Goal: Task Accomplishment & Management: Complete application form

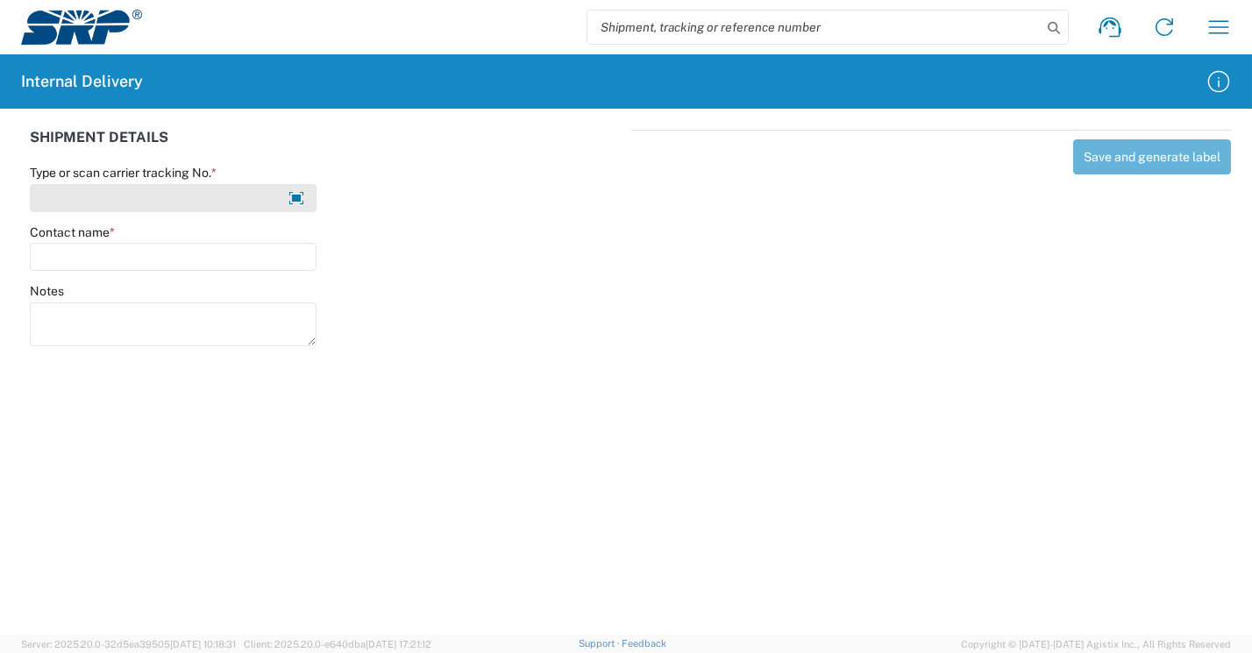
click at [89, 195] on input "Type or scan carrier tracking No. *" at bounding box center [173, 198] width 287 height 28
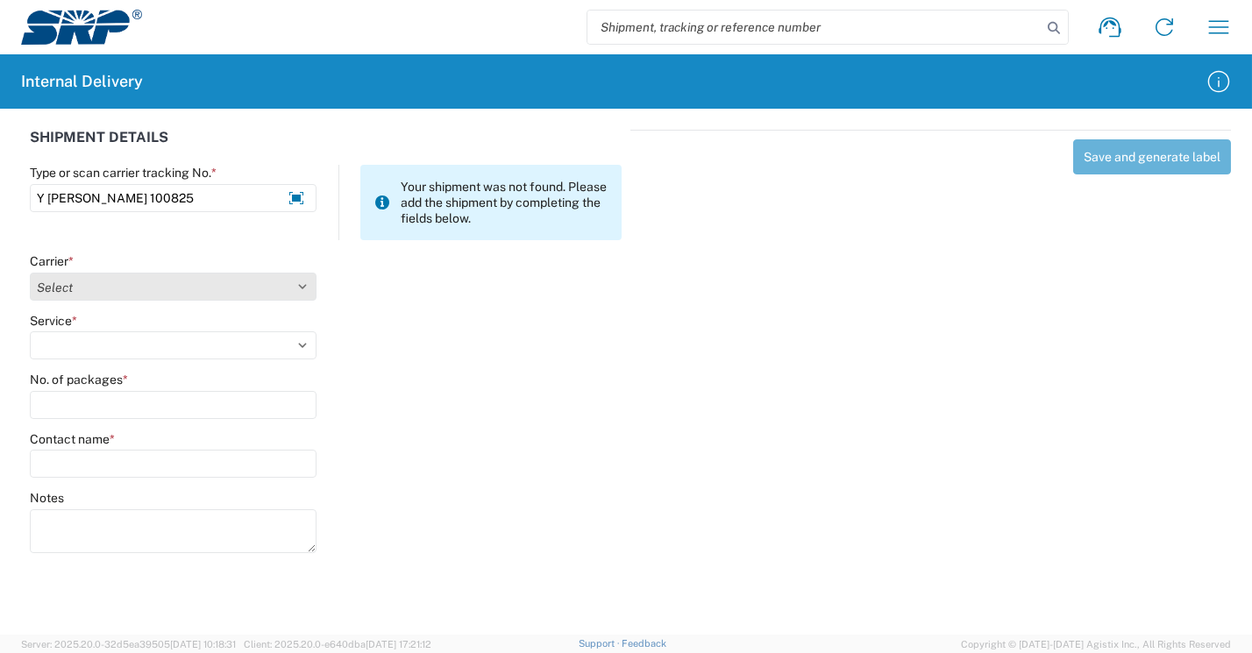
type input "Y [PERSON_NAME] 100825"
click at [180, 298] on select "Select Amazon Logistics ATI Trucking BC Dimerco Logistics Empire Southwest FedE…" at bounding box center [173, 287] width 287 height 28
select select "18713"
click at [30, 273] on select "Select Amazon Logistics ATI Trucking BC Dimerco Logistics Empire Southwest FedE…" at bounding box center [173, 287] width 287 height 28
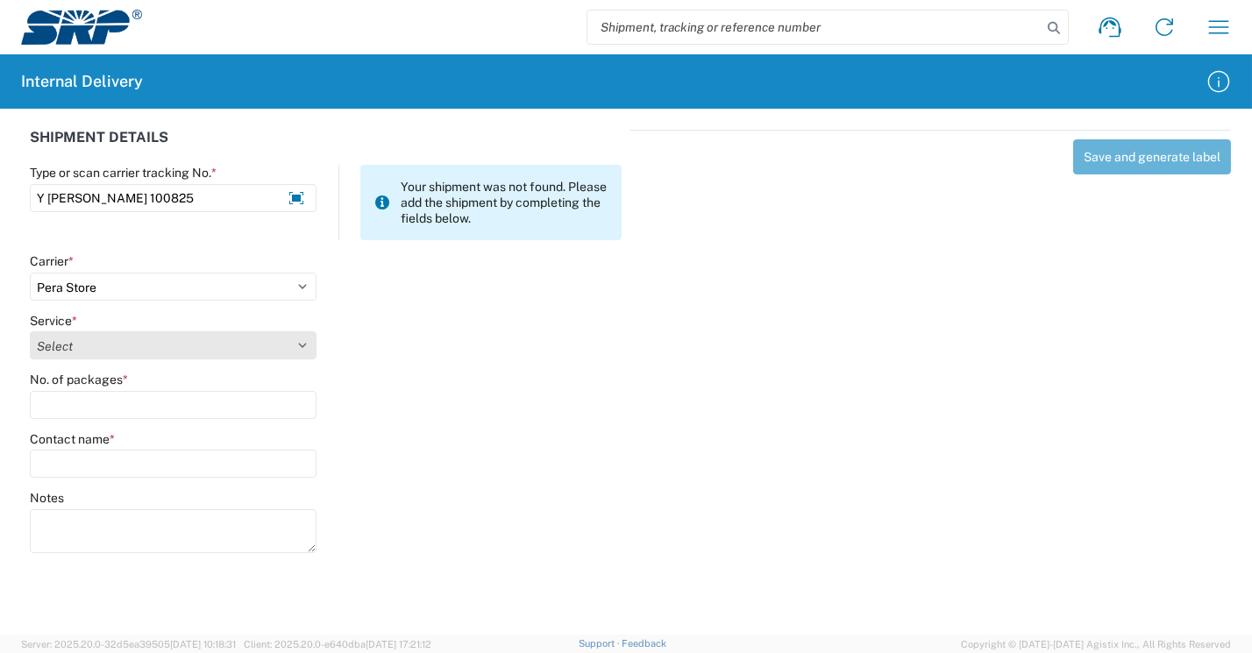
click at [97, 332] on select "Select Ground Inter-Office" at bounding box center [173, 346] width 287 height 28
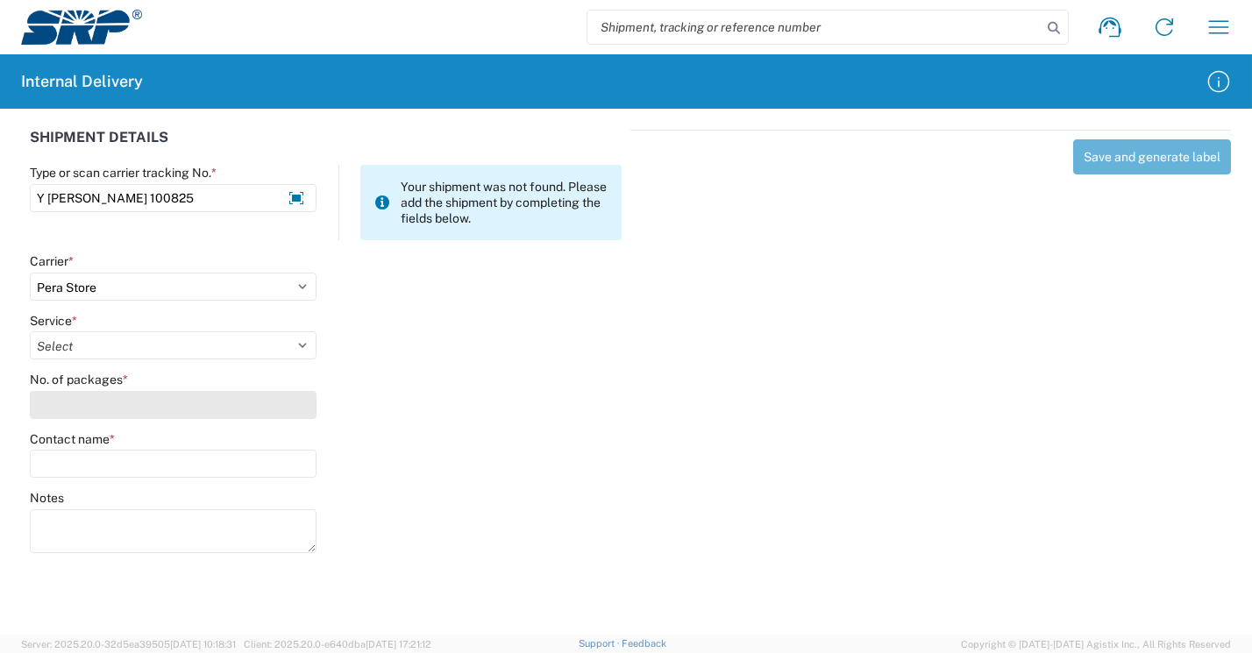
click at [94, 426] on agx-form-control-wrapper-v2 "No. of packages *" at bounding box center [173, 402] width 305 height 60
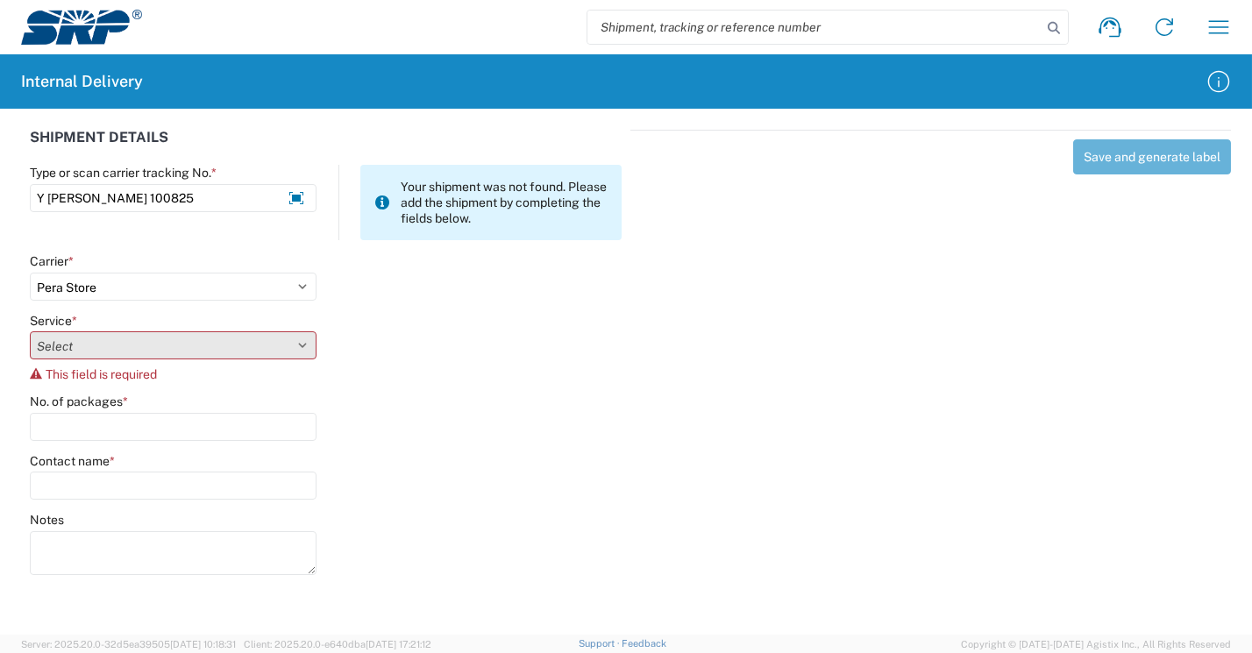
click at [75, 353] on select "Select Ground Inter-Office" at bounding box center [173, 346] width 287 height 28
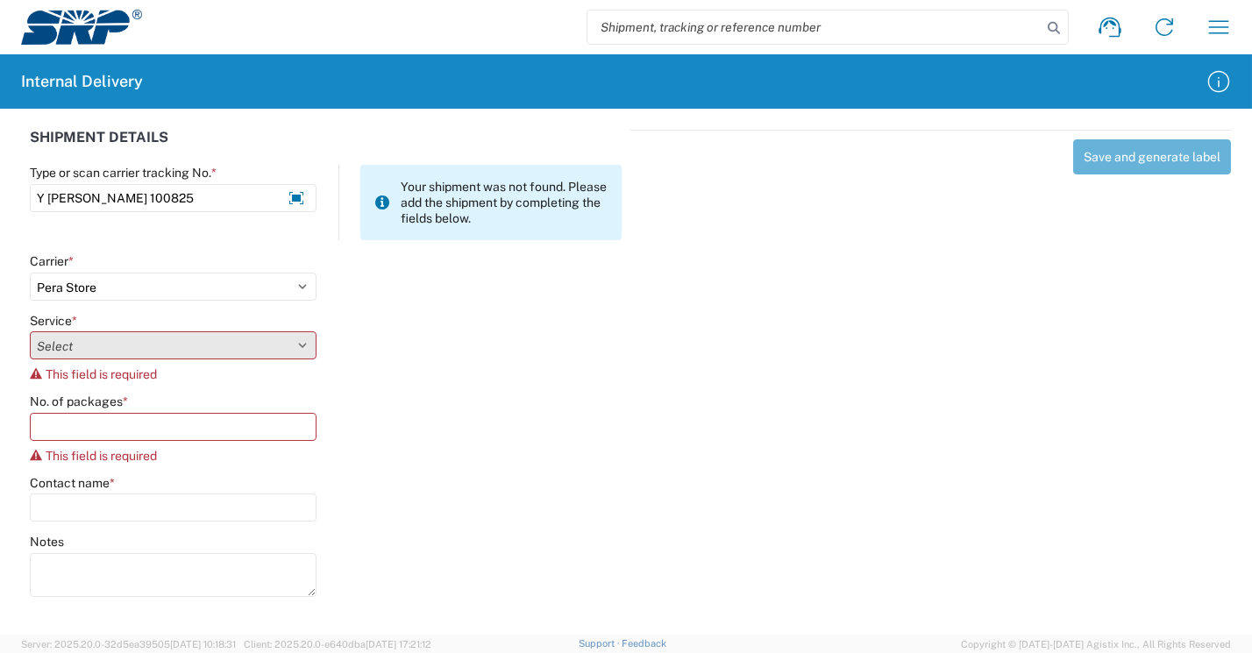
select select "35763"
click at [30, 332] on select "Select Ground Inter-Office" at bounding box center [173, 346] width 287 height 28
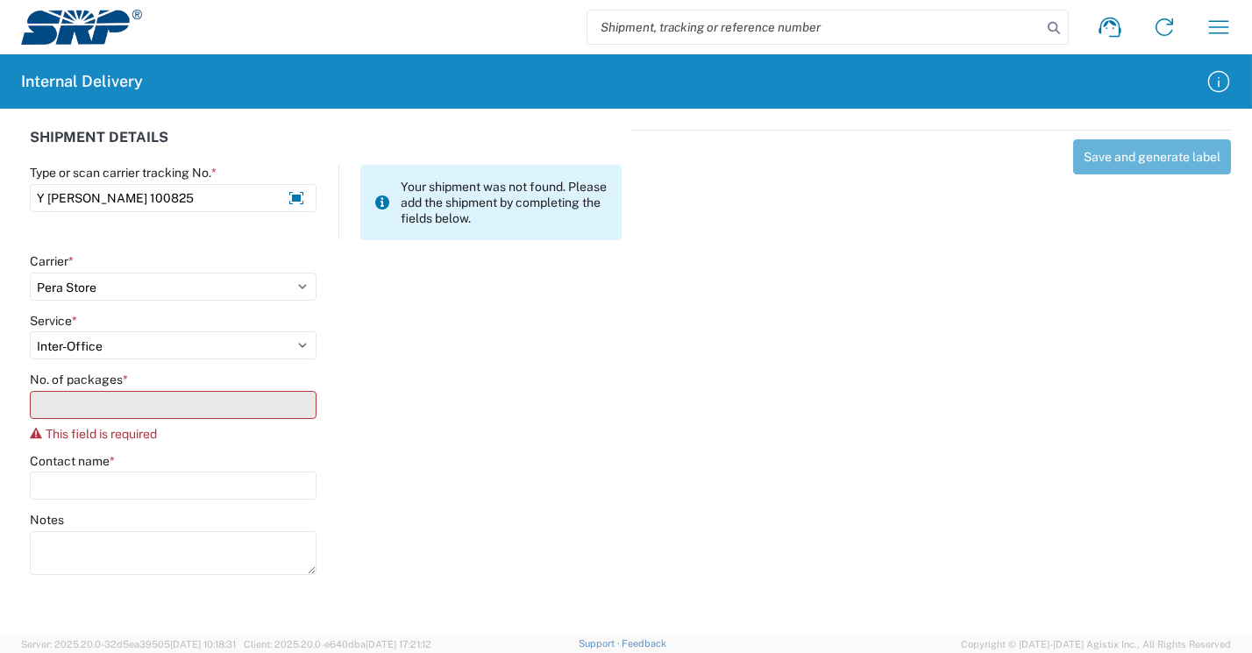
click at [69, 410] on input "No. of packages *" at bounding box center [173, 405] width 287 height 28
type input "1"
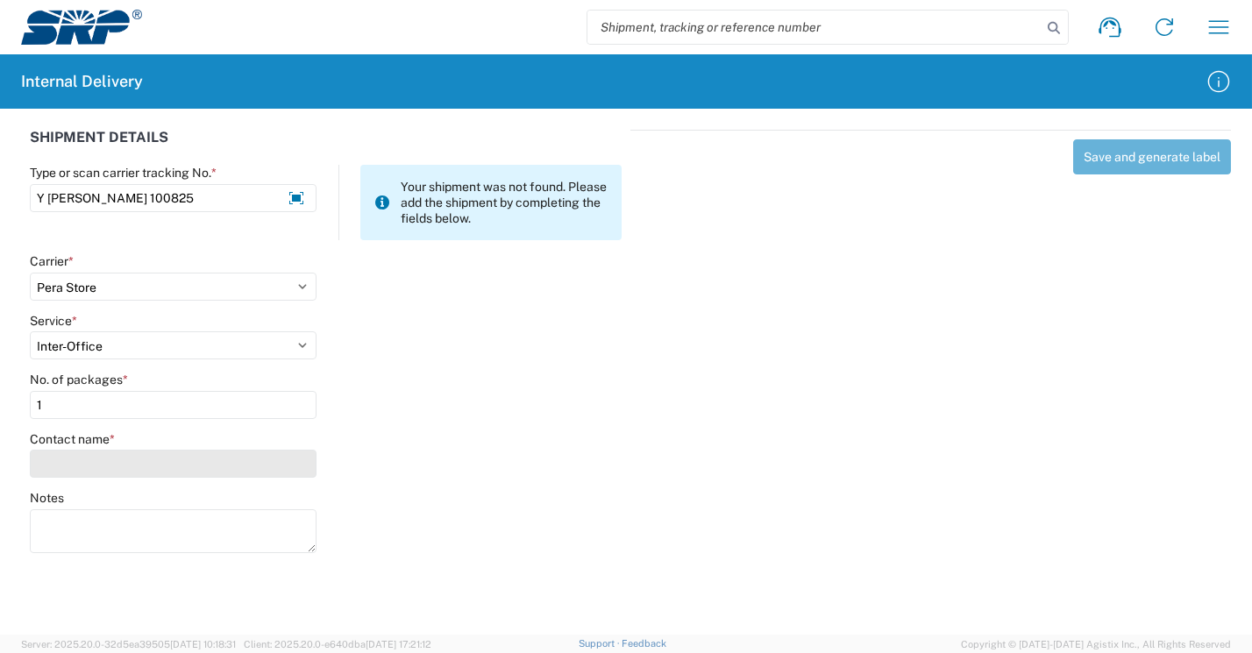
click at [87, 472] on input "Contact name *" at bounding box center [173, 464] width 287 height 28
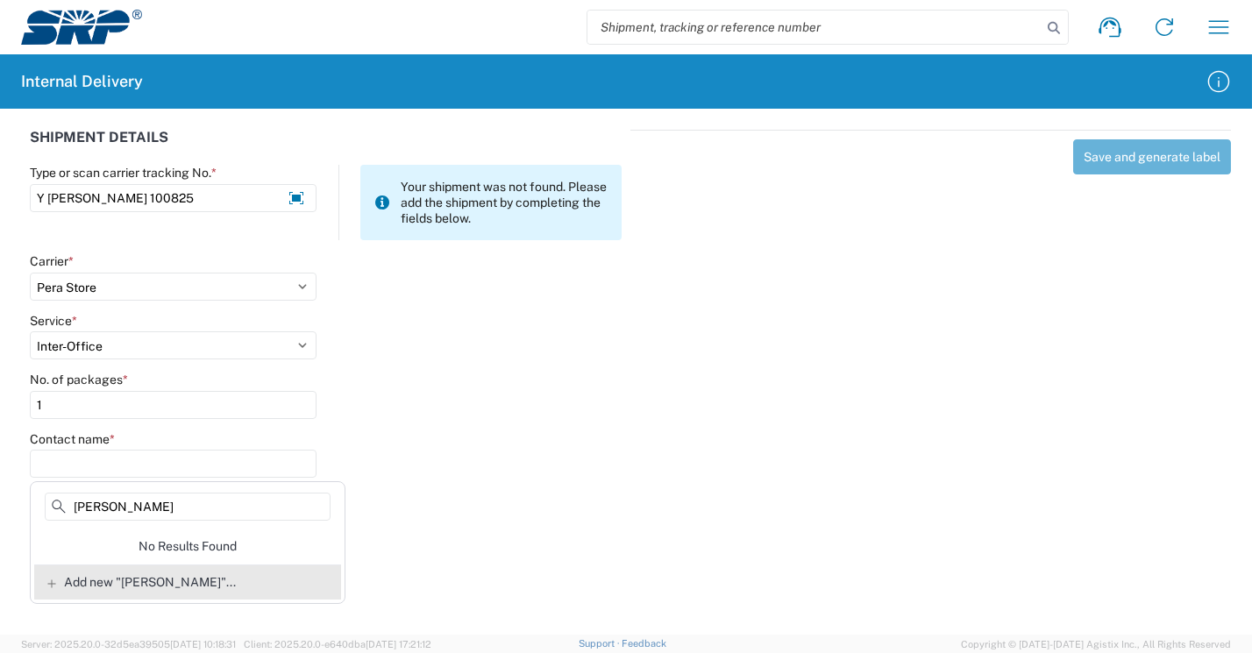
type input "[PERSON_NAME]"
click at [200, 578] on span "Add new "[PERSON_NAME]"..." at bounding box center [150, 582] width 172 height 16
type input "[PERSON_NAME]"
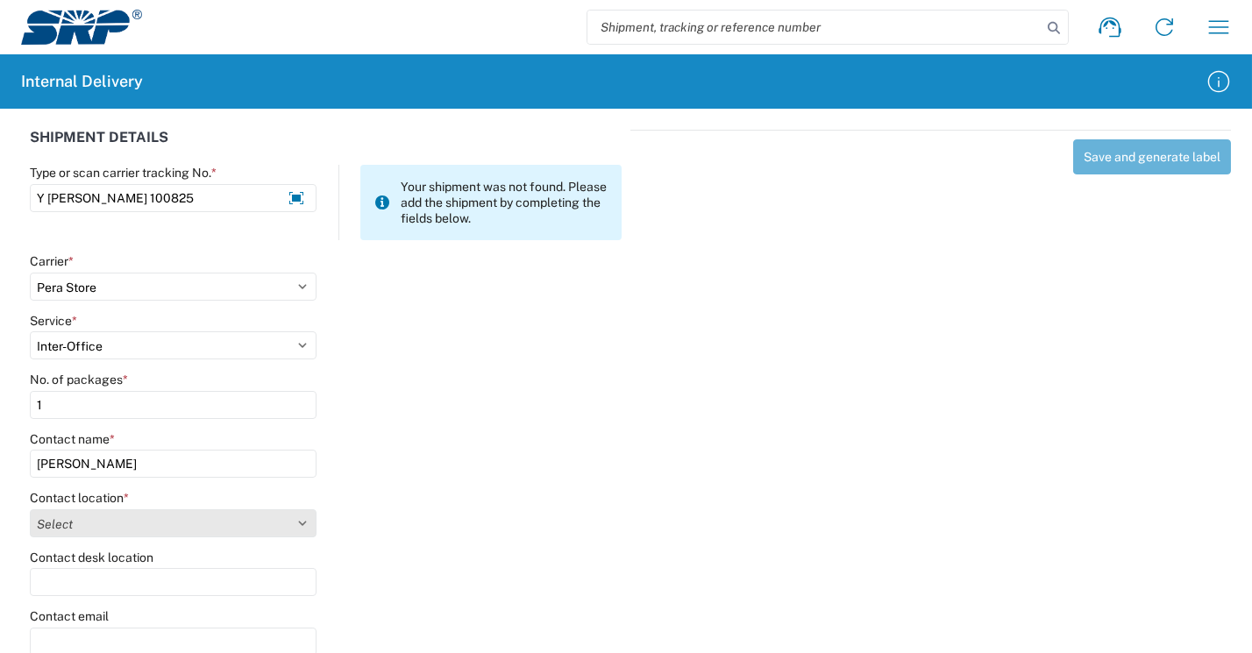
click at [126, 535] on select "Select [GEOGRAPHIC_DATA] Facility 27th [GEOGRAPHIC_DATA] [GEOGRAPHIC_DATA] [PER…" at bounding box center [173, 524] width 287 height 28
select select "54818"
click at [30, 510] on select "Select [GEOGRAPHIC_DATA] Facility 27th [GEOGRAPHIC_DATA] [GEOGRAPHIC_DATA] [PER…" at bounding box center [173, 524] width 287 height 28
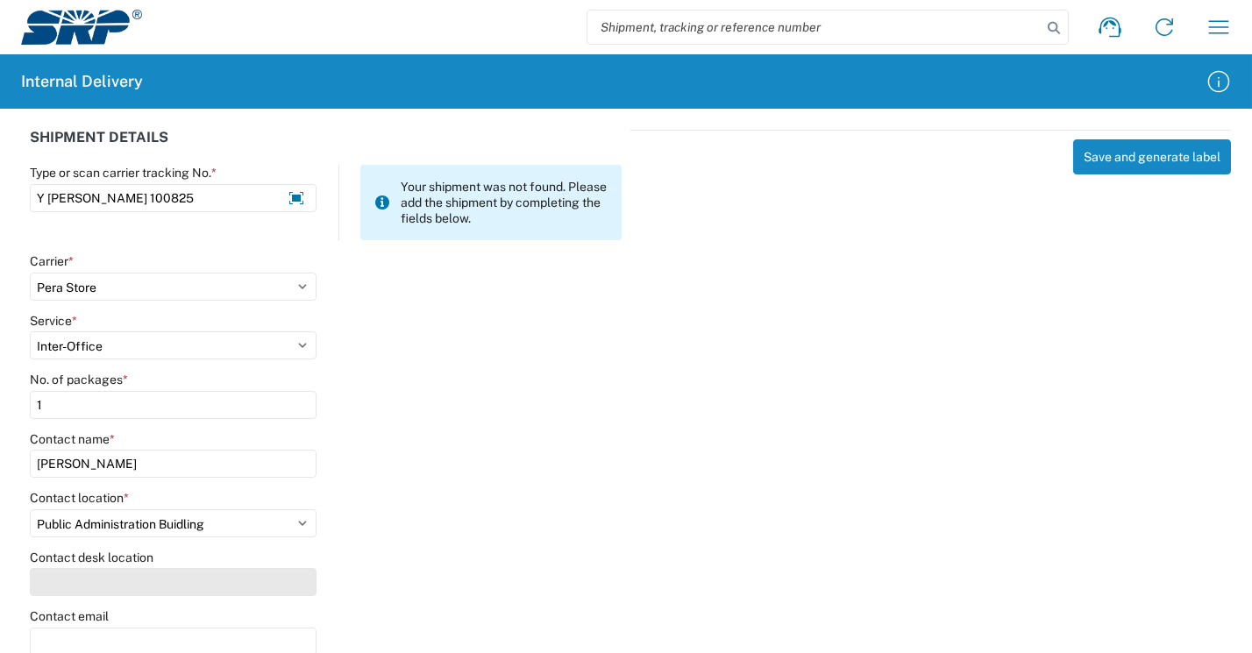
click at [109, 591] on input "Contact desk location" at bounding box center [173, 582] width 287 height 28
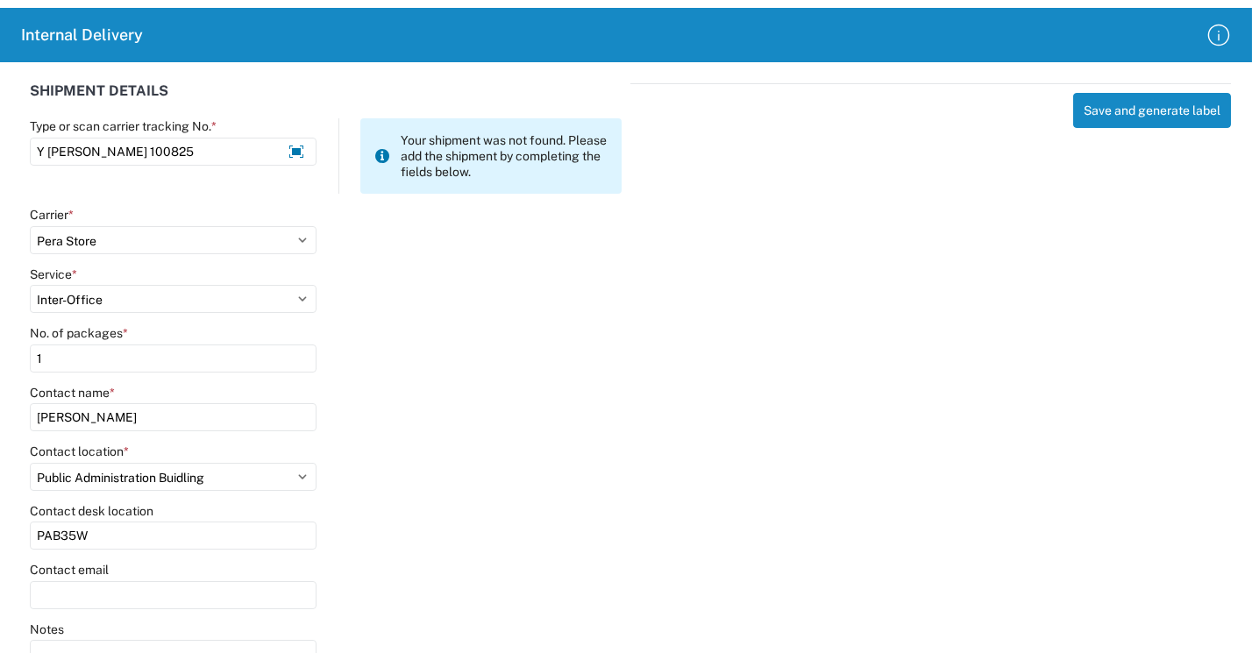
scroll to position [88, 0]
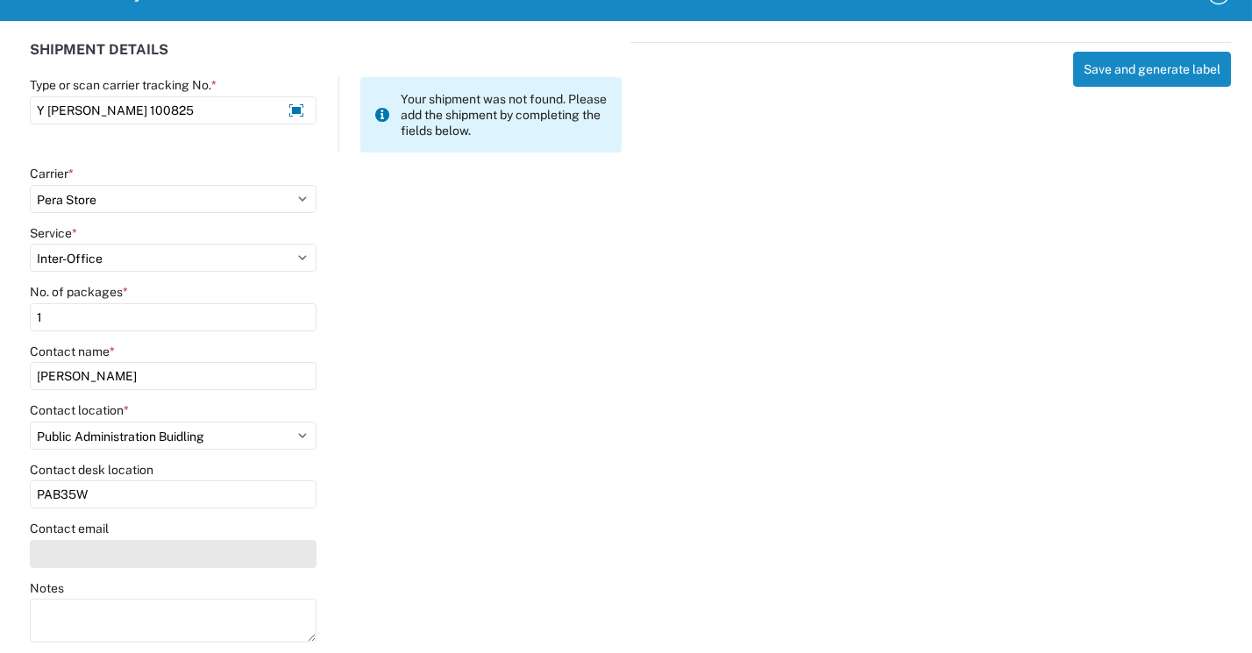
type input "PAB35W"
click at [84, 555] on input "Contact email" at bounding box center [173, 554] width 287 height 28
type input "[PERSON_NAME][EMAIL_ADDRESS][PERSON_NAME][DOMAIN_NAME]"
drag, startPoint x: 690, startPoint y: 433, endPoint x: 848, endPoint y: 285, distance: 216.6
click at [695, 431] on div "Save and generate label" at bounding box center [931, 340] width 601 height 596
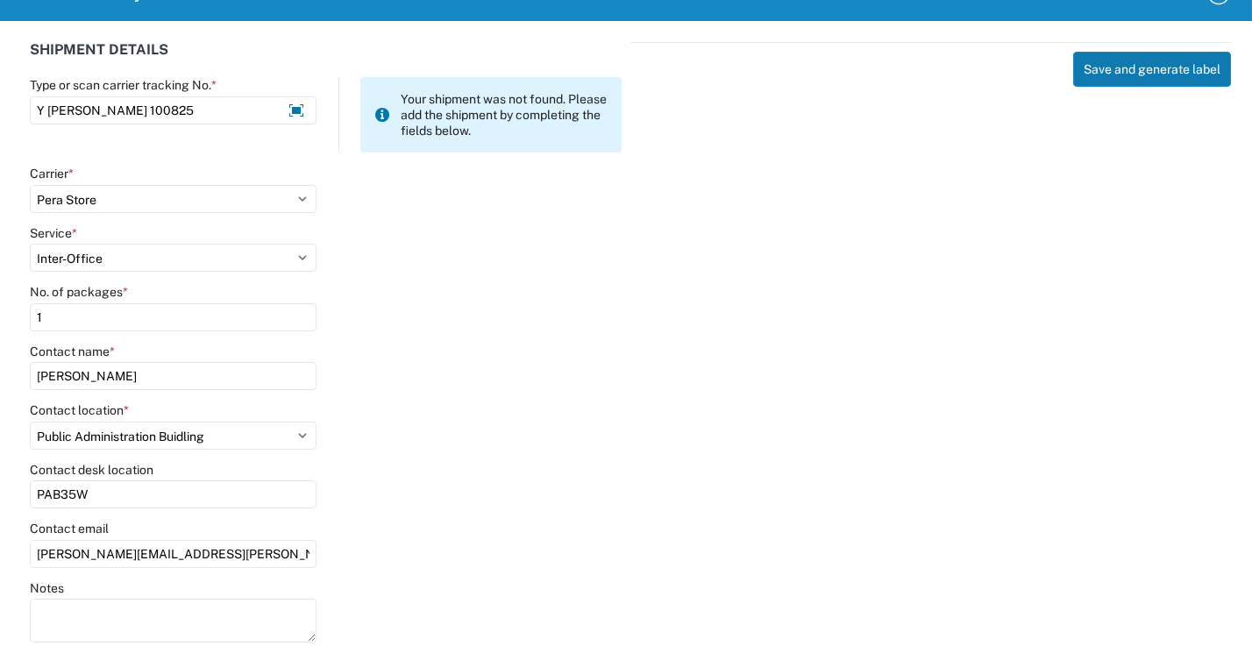
click at [1171, 66] on button "Save and generate label" at bounding box center [1153, 69] width 158 height 35
select select
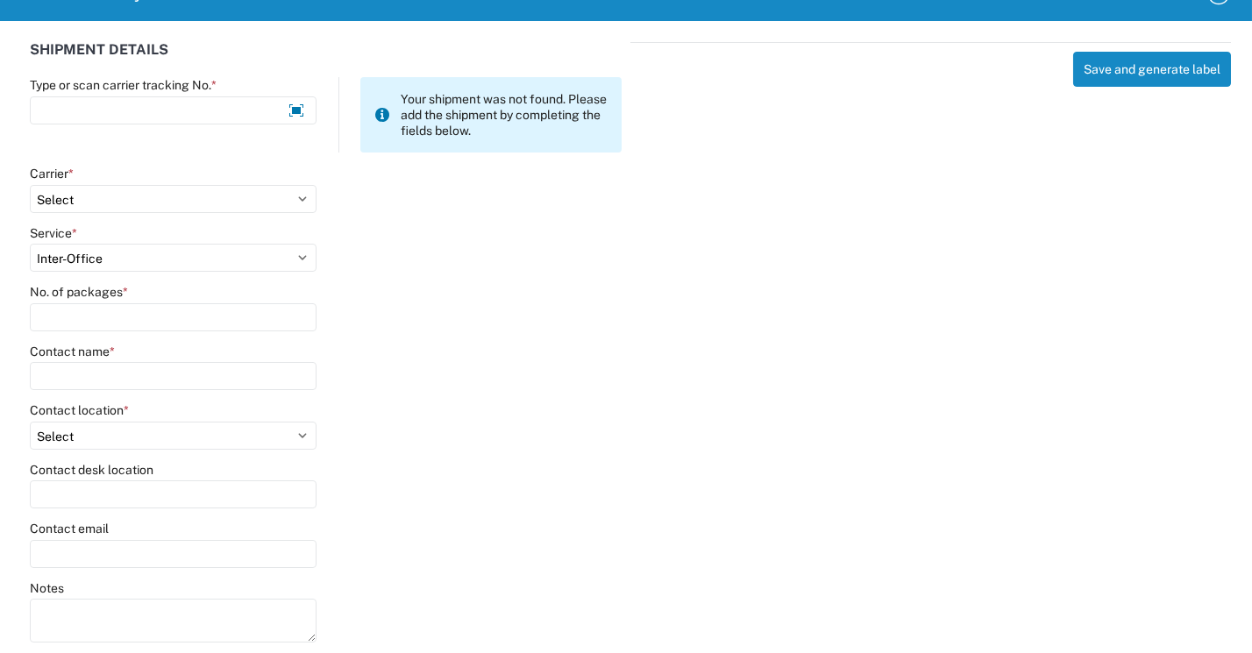
select select
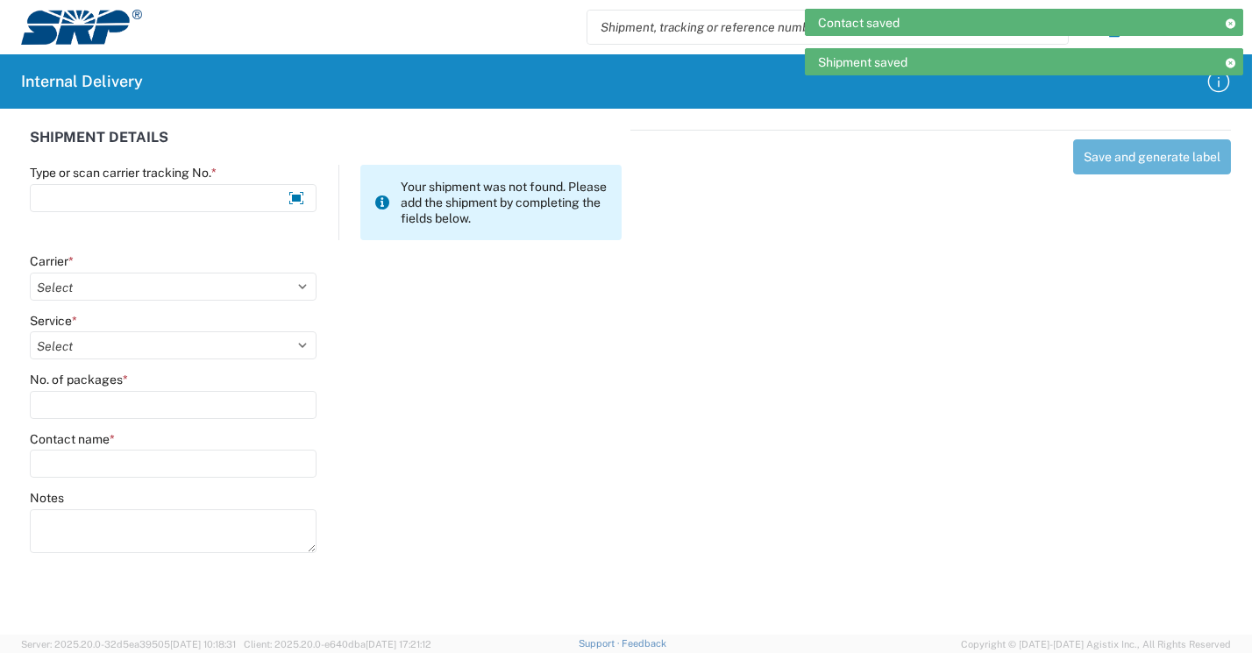
scroll to position [0, 0]
